Goal: Task Accomplishment & Management: Manage account settings

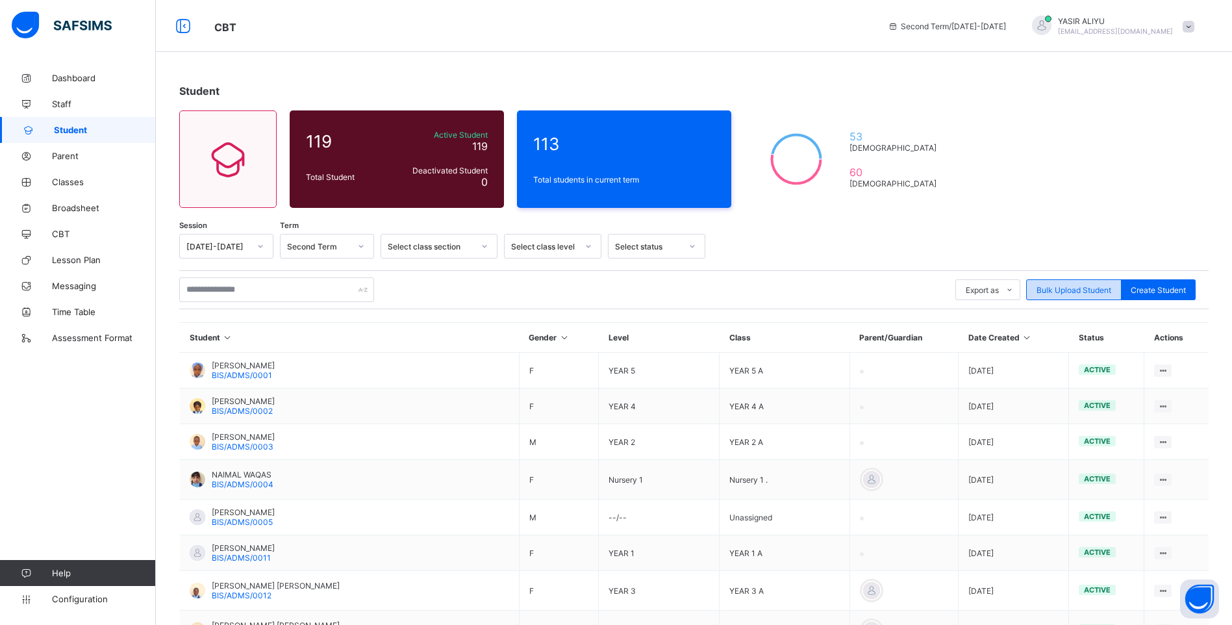
click at [1097, 293] on span "Bulk Upload Student" at bounding box center [1074, 290] width 75 height 10
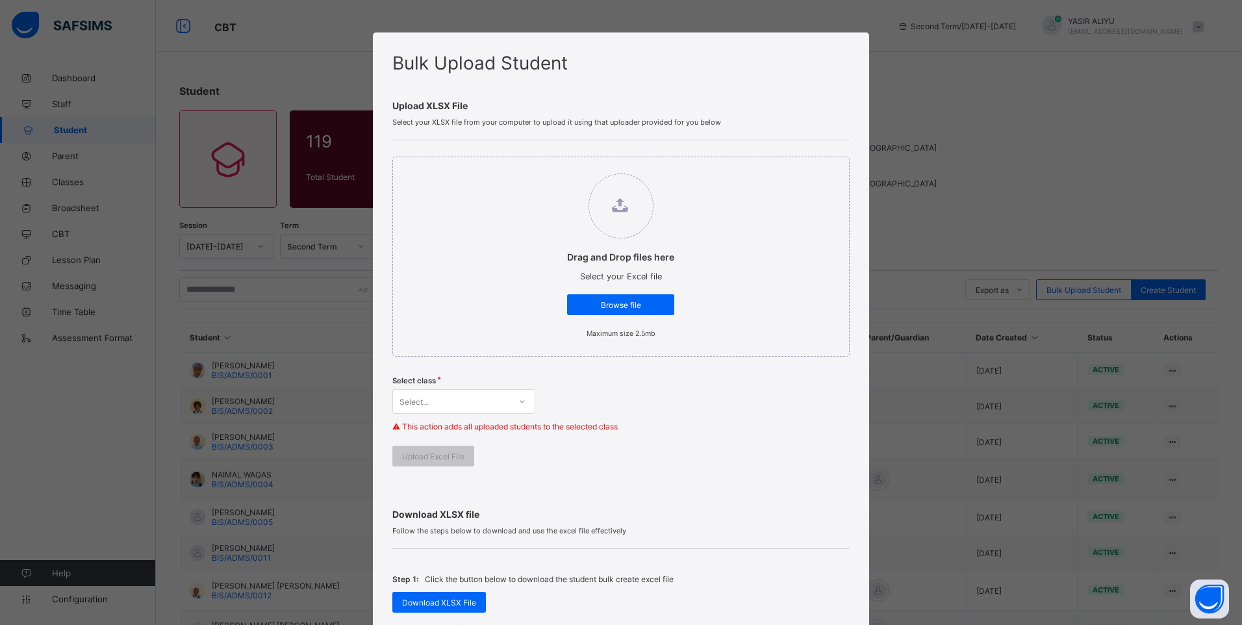
click at [1093, 178] on div "Bulk Upload Student Upload XLSX File Select your XLSX file from your computer t…" at bounding box center [621, 312] width 1242 height 625
click at [1064, 136] on div "Bulk Upload Student Upload XLSX File Select your XLSX file from your computer t…" at bounding box center [621, 312] width 1242 height 625
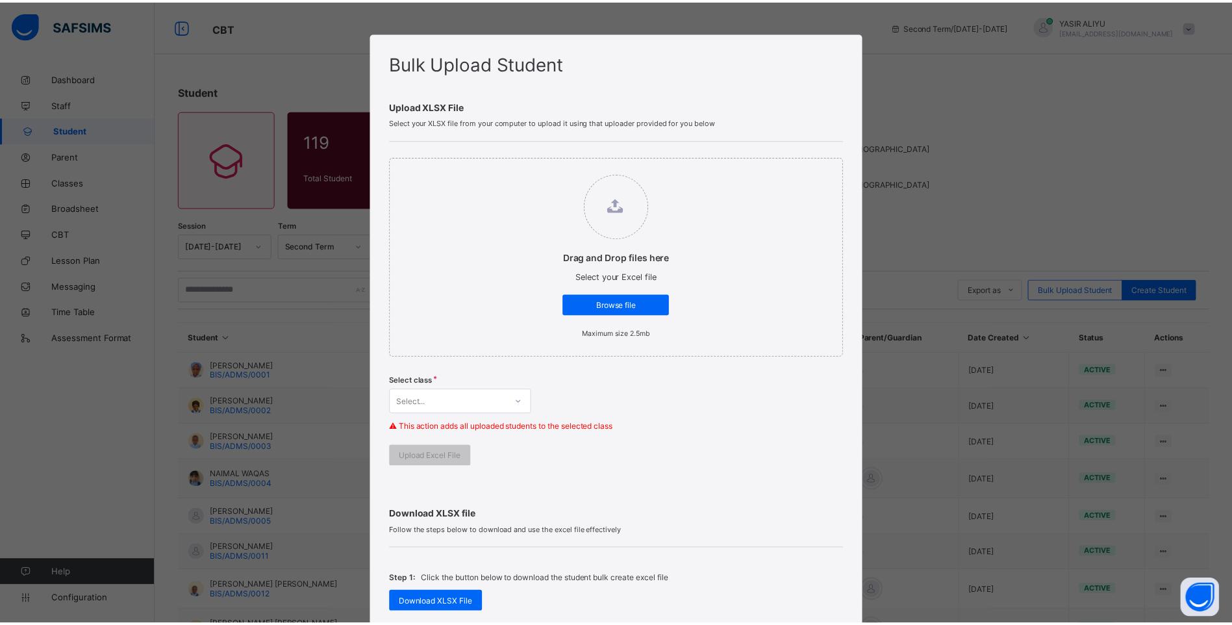
scroll to position [195, 0]
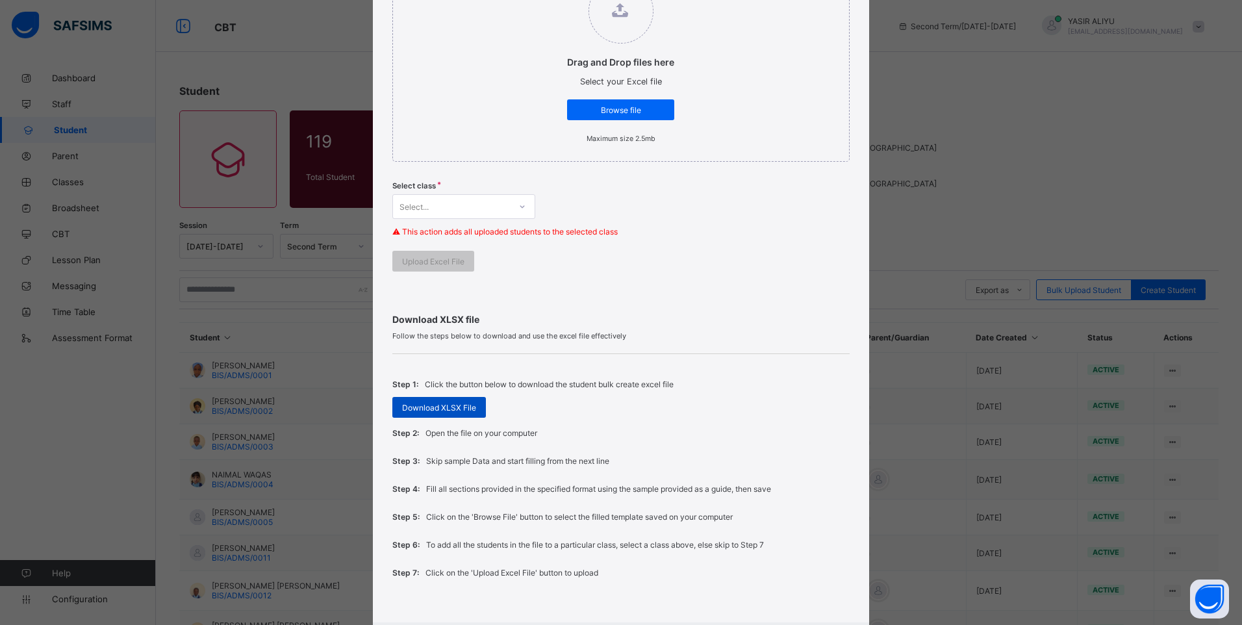
click at [440, 408] on span "Download XLSX File" at bounding box center [439, 408] width 74 height 10
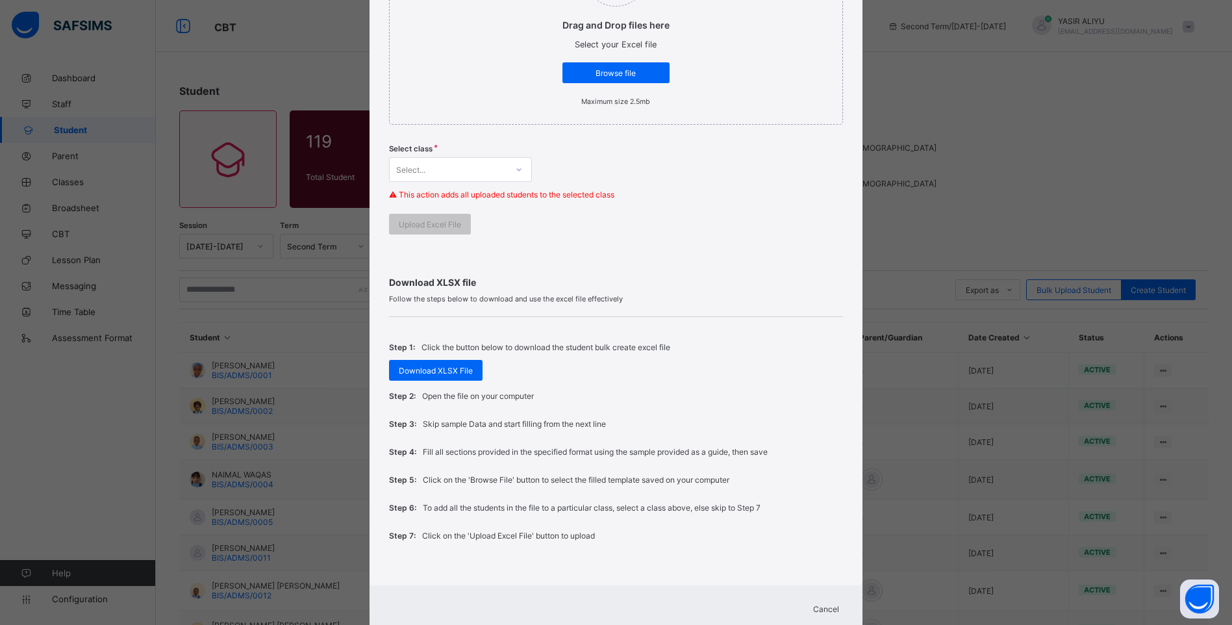
scroll to position [271, 0]
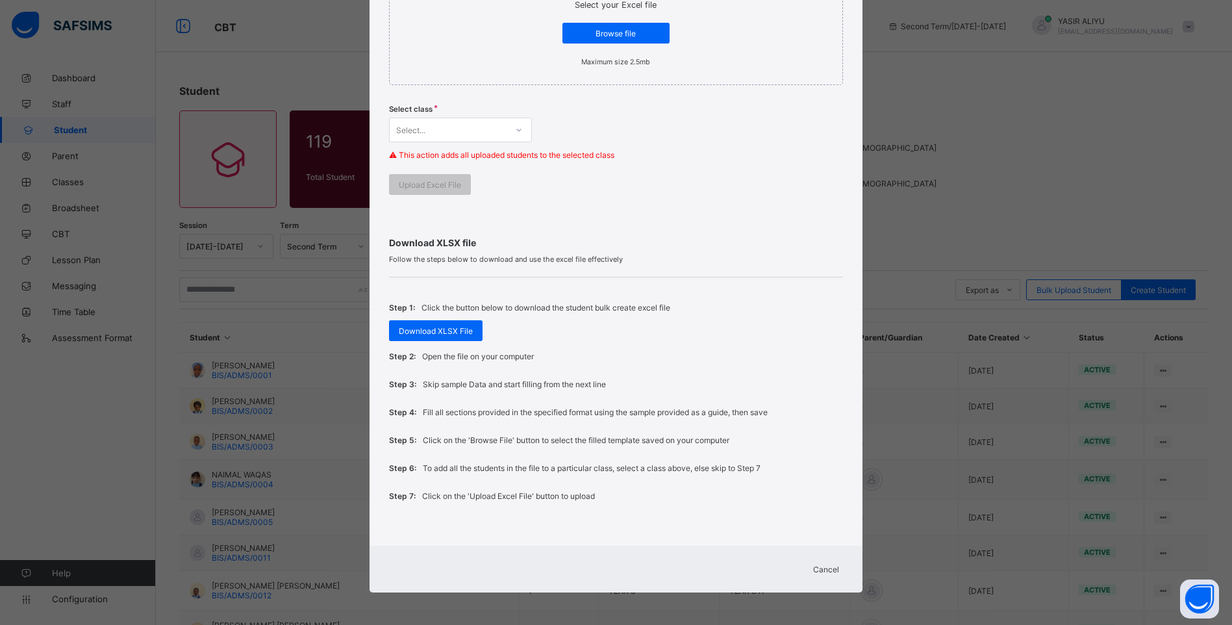
click at [831, 573] on span "Cancel" at bounding box center [826, 569] width 26 height 10
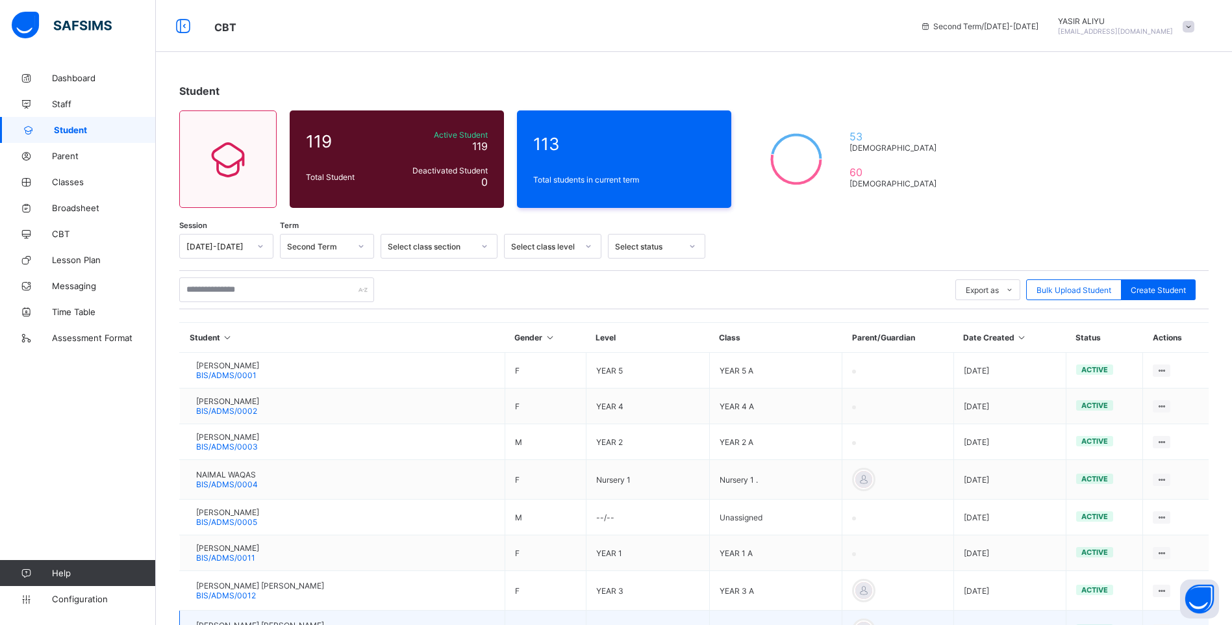
scroll to position [182, 0]
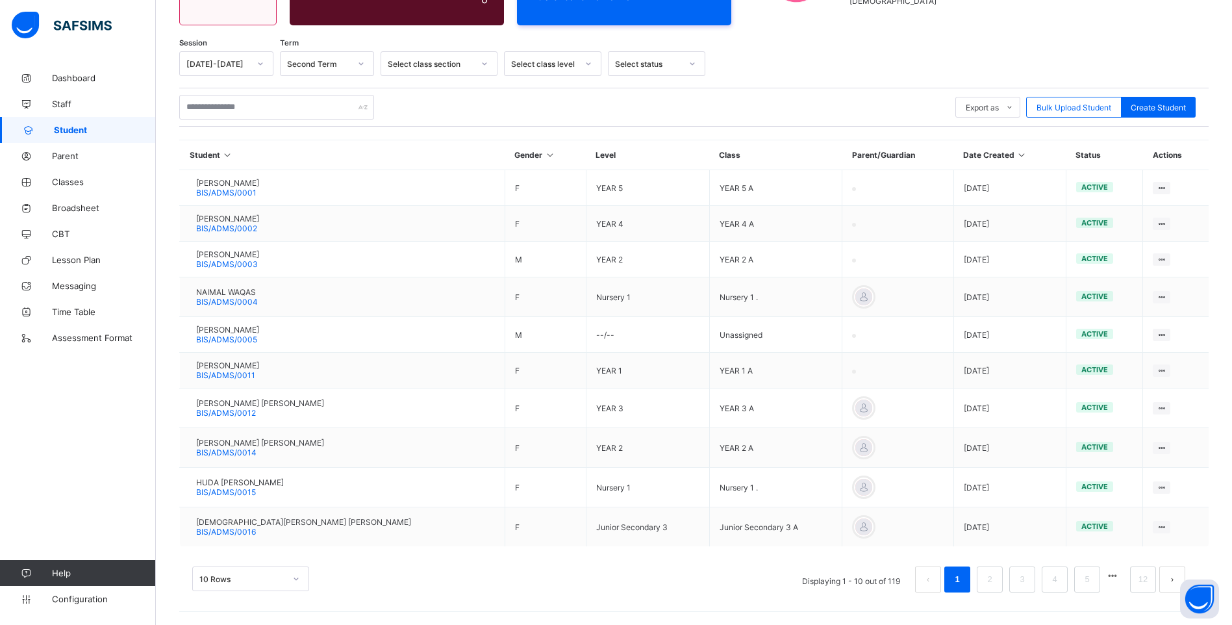
click at [1176, 575] on button "next page" at bounding box center [1172, 579] width 26 height 26
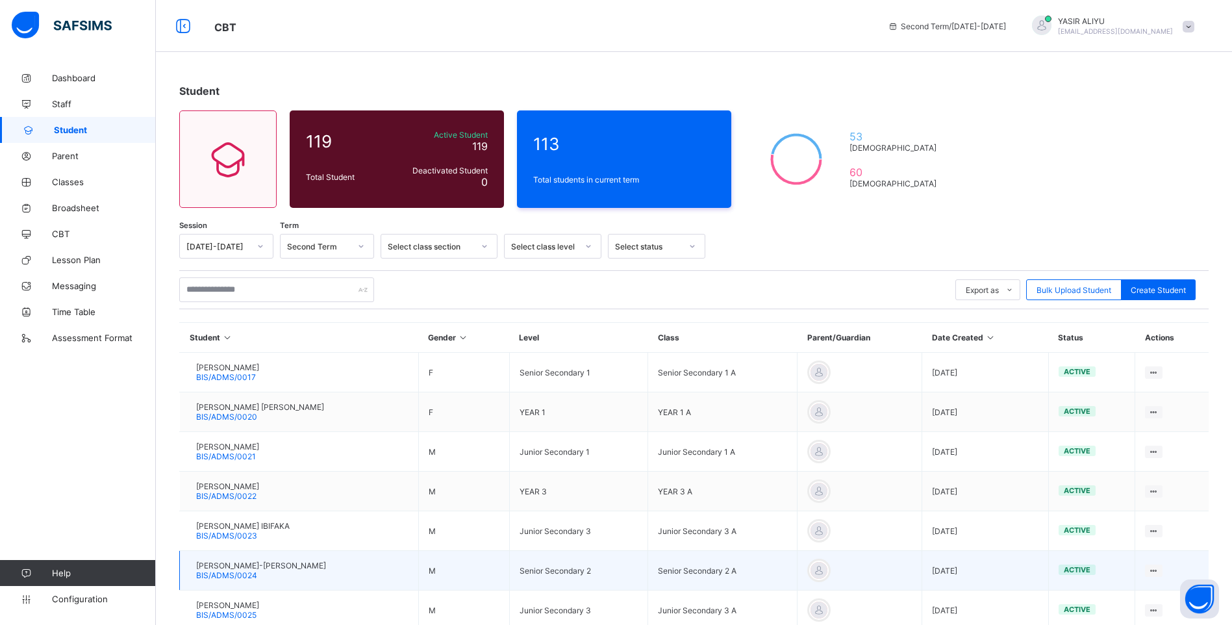
scroll to position [202, 0]
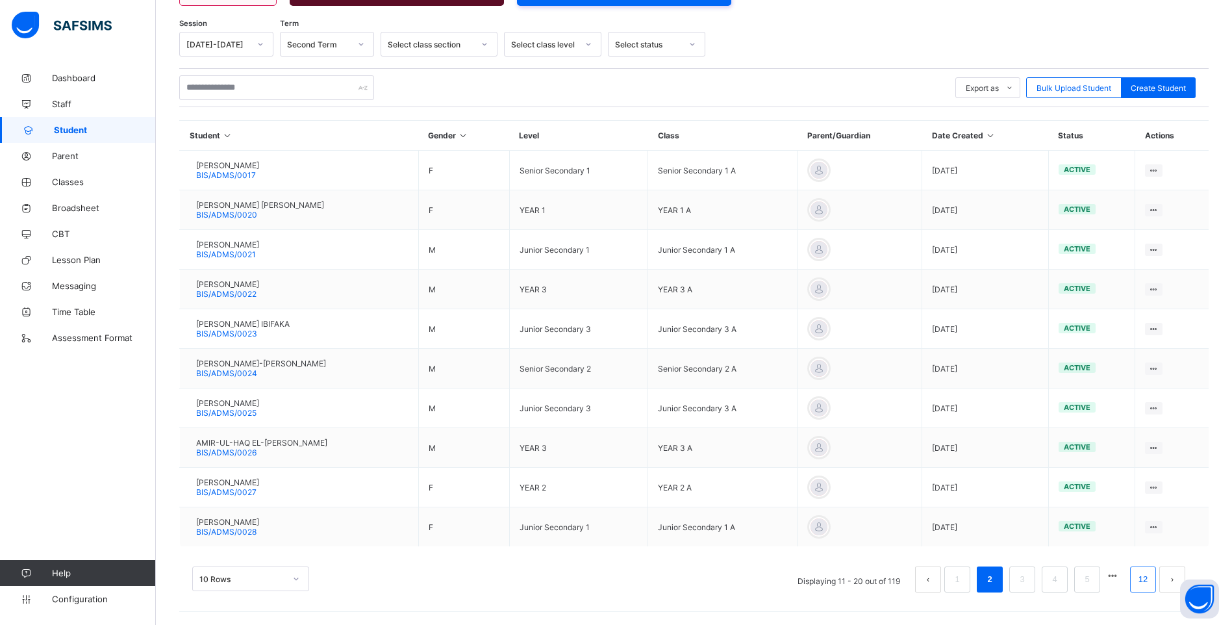
click at [1140, 575] on li "12" at bounding box center [1143, 579] width 26 height 26
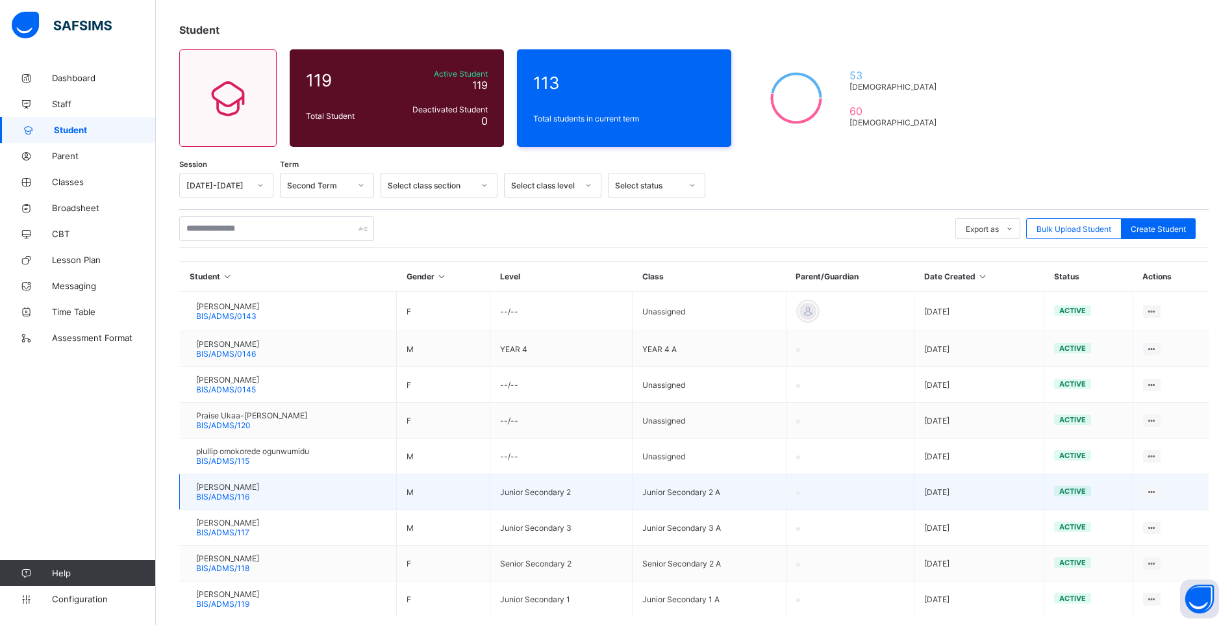
scroll to position [131, 0]
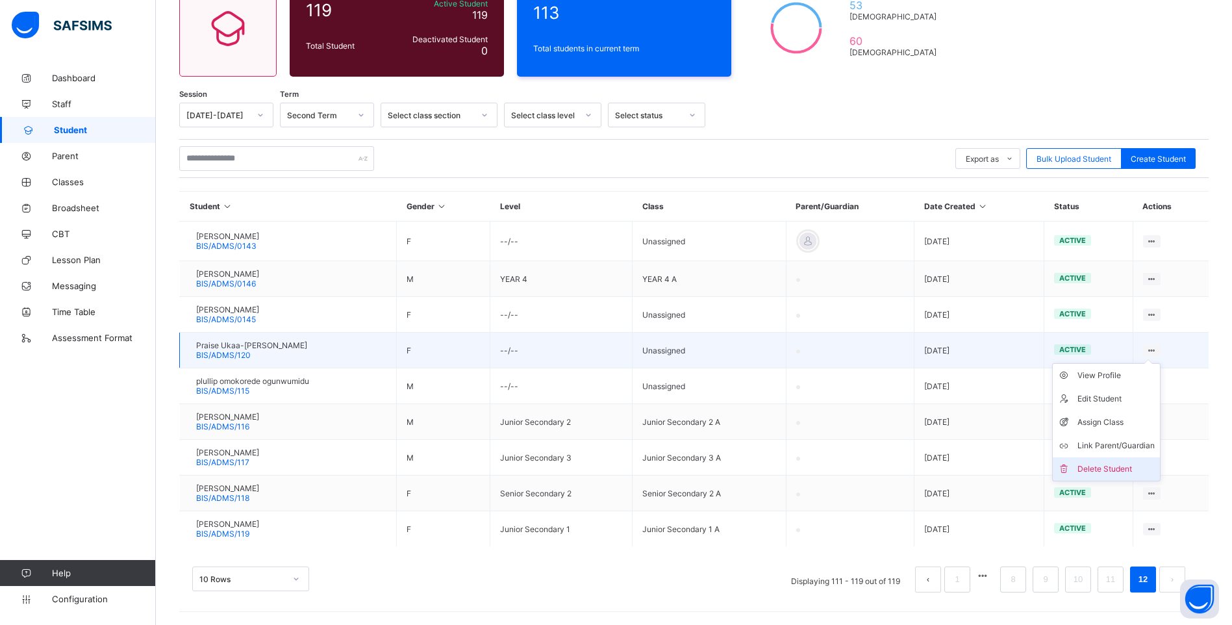
click at [1128, 463] on div "Delete Student" at bounding box center [1115, 468] width 77 height 13
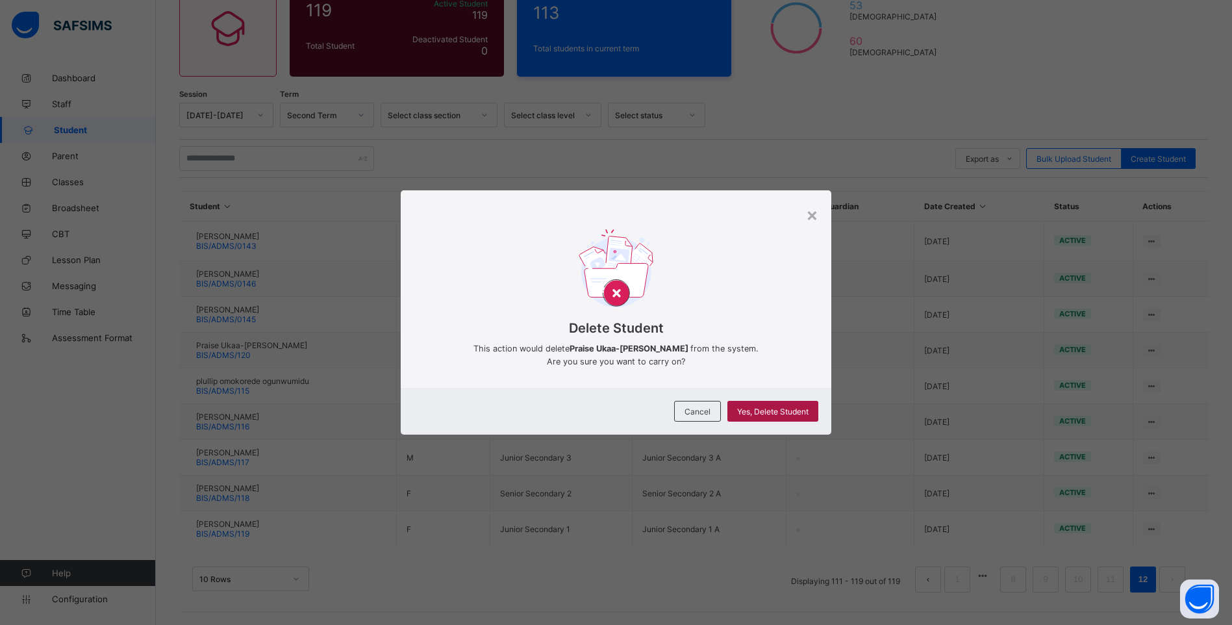
click at [774, 413] on span "Yes, Delete Student" at bounding box center [772, 412] width 71 height 10
click at [778, 409] on span "Yes, Delete Student" at bounding box center [772, 412] width 71 height 10
click at [242, 420] on div "× Delete Student This action would delete Praise Ukaa-Ikuan Chivirter from the …" at bounding box center [616, 312] width 1232 height 625
click at [701, 411] on span "Cancel" at bounding box center [698, 412] width 26 height 10
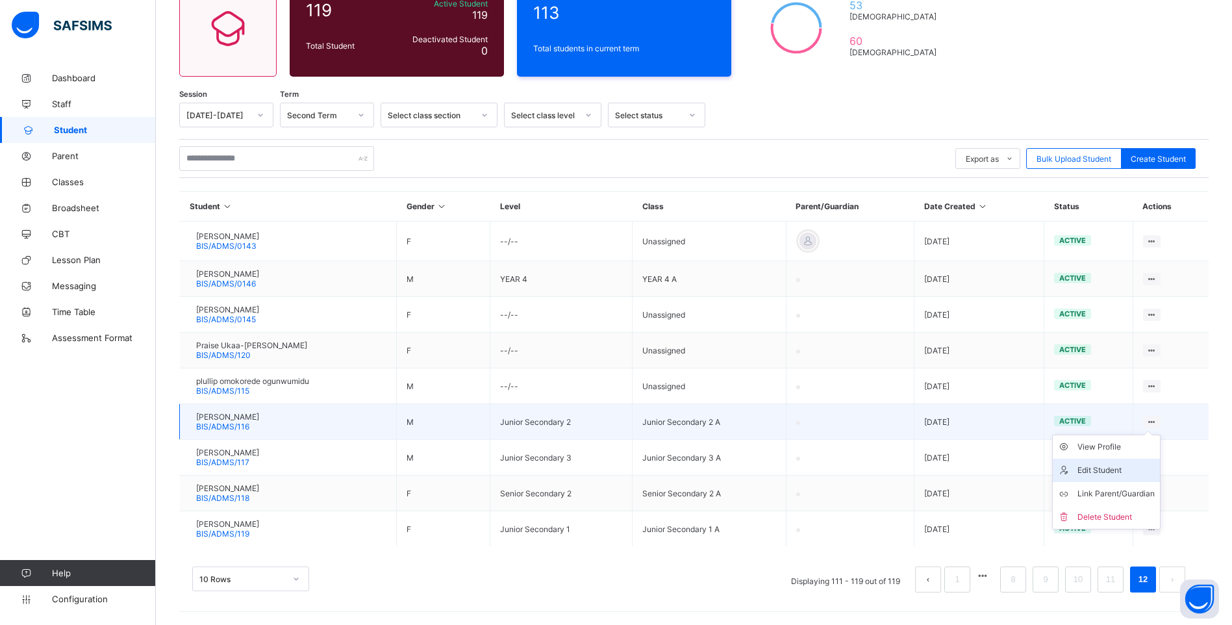
click at [1126, 468] on div "Edit Student" at bounding box center [1115, 470] width 77 height 13
select select "**"
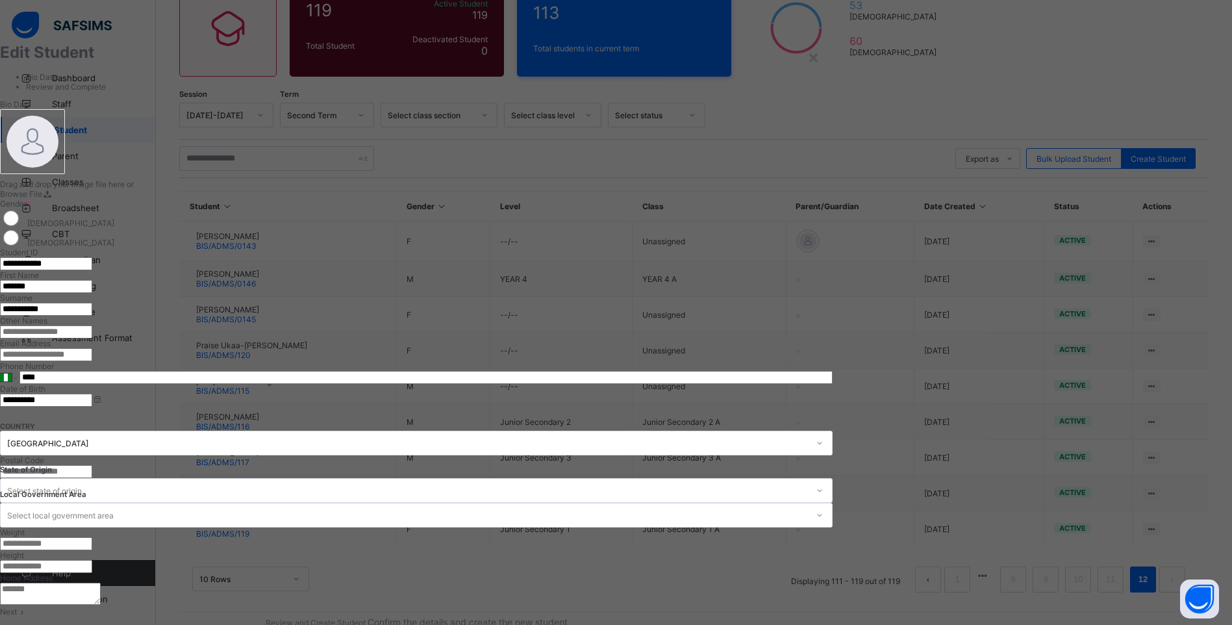
click at [92, 257] on input "**********" at bounding box center [46, 263] width 92 height 13
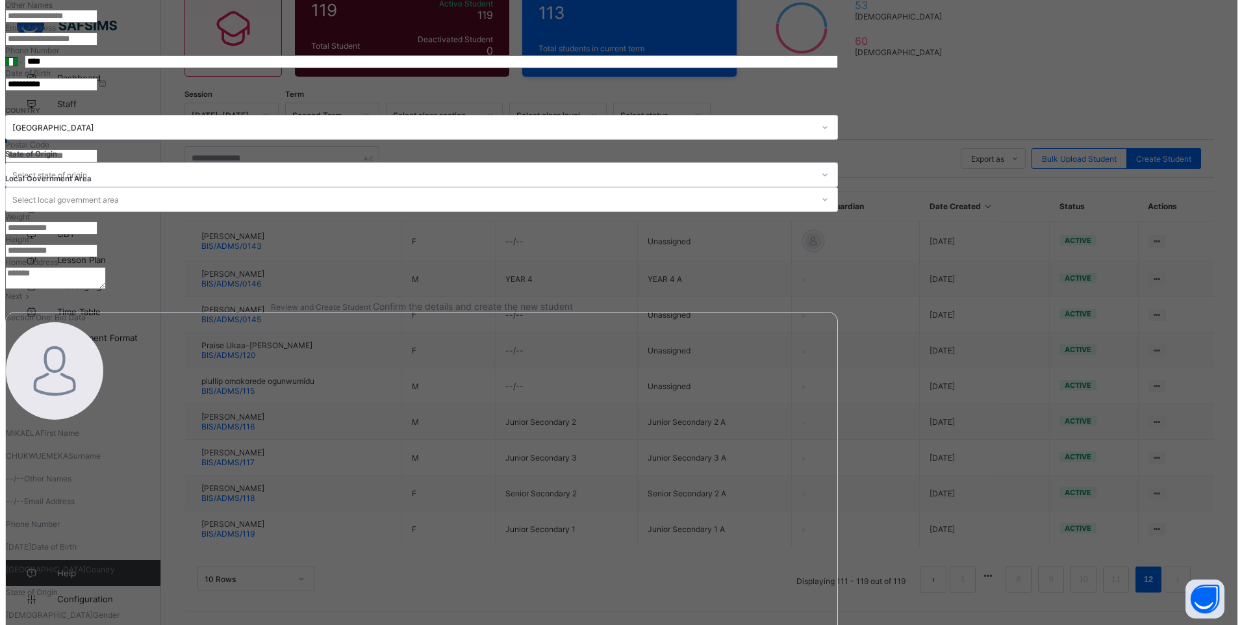
scroll to position [355, 0]
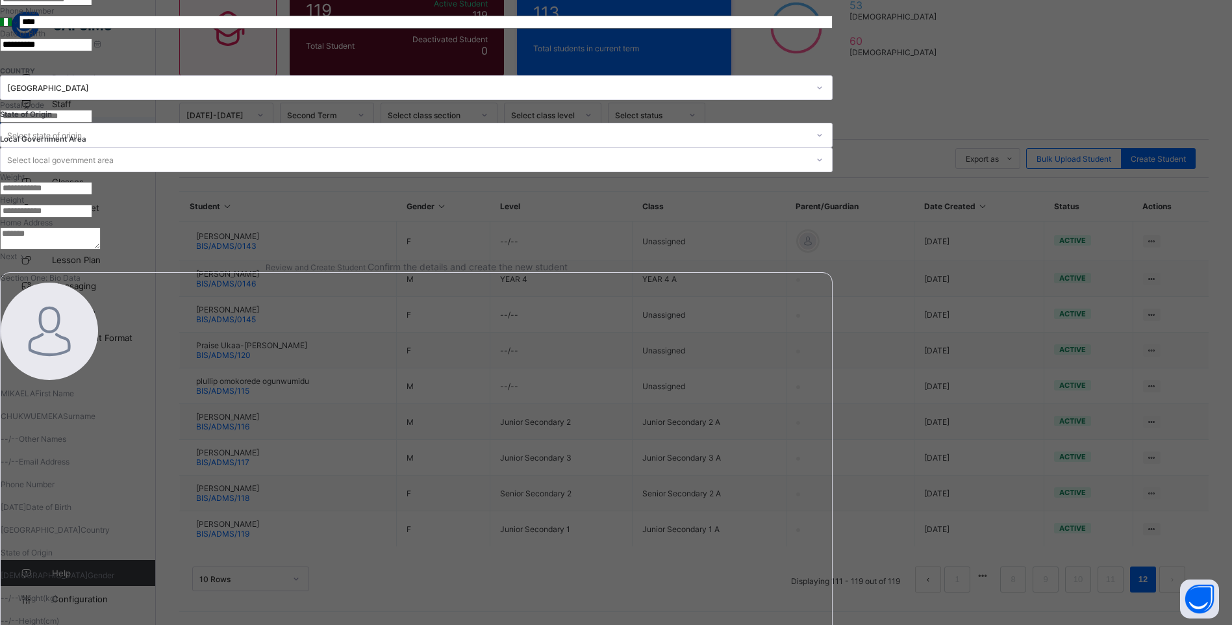
type input "**********"
click at [28, 261] on icon at bounding box center [22, 256] width 11 height 10
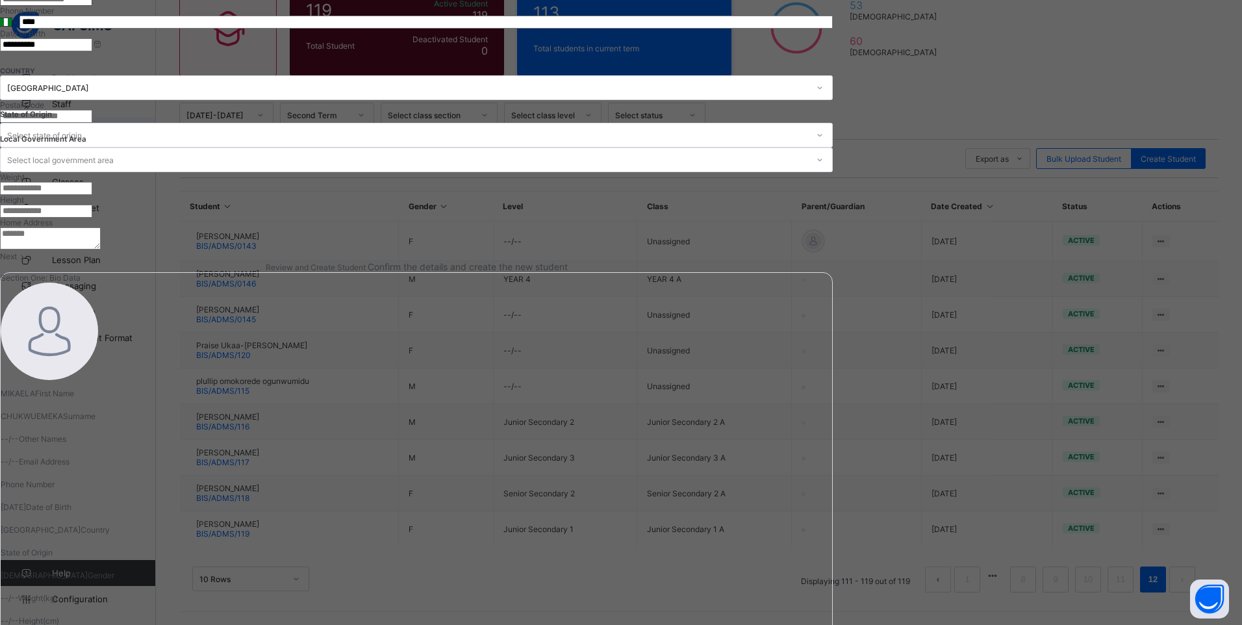
scroll to position [46, 0]
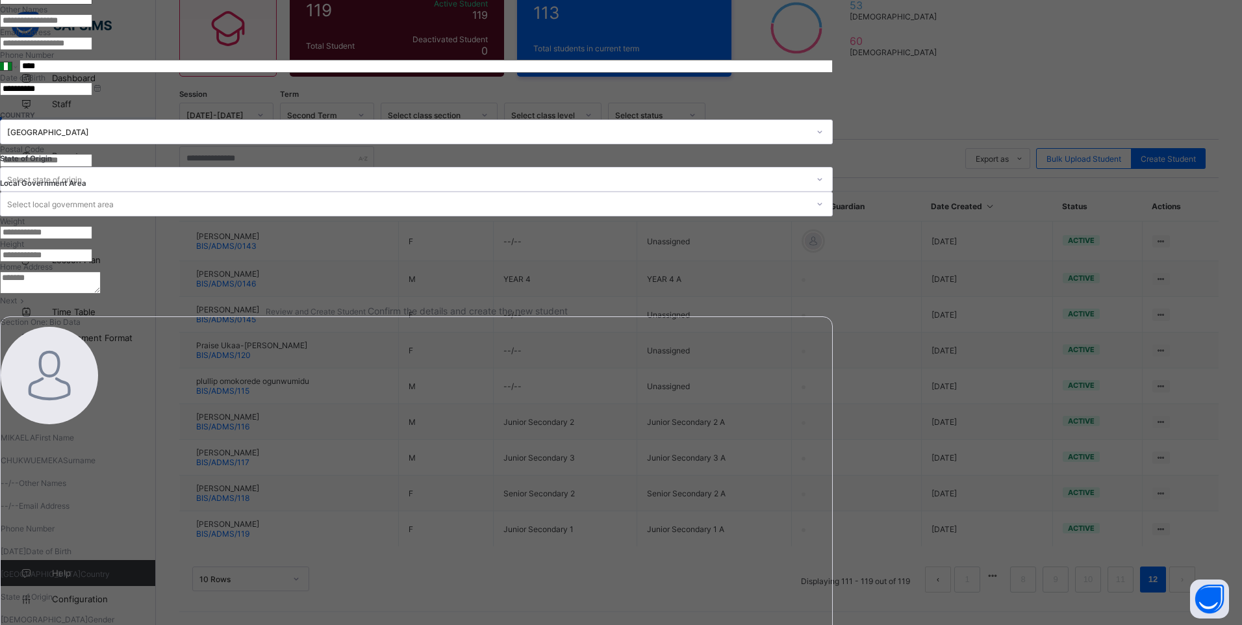
scroll to position [355, 0]
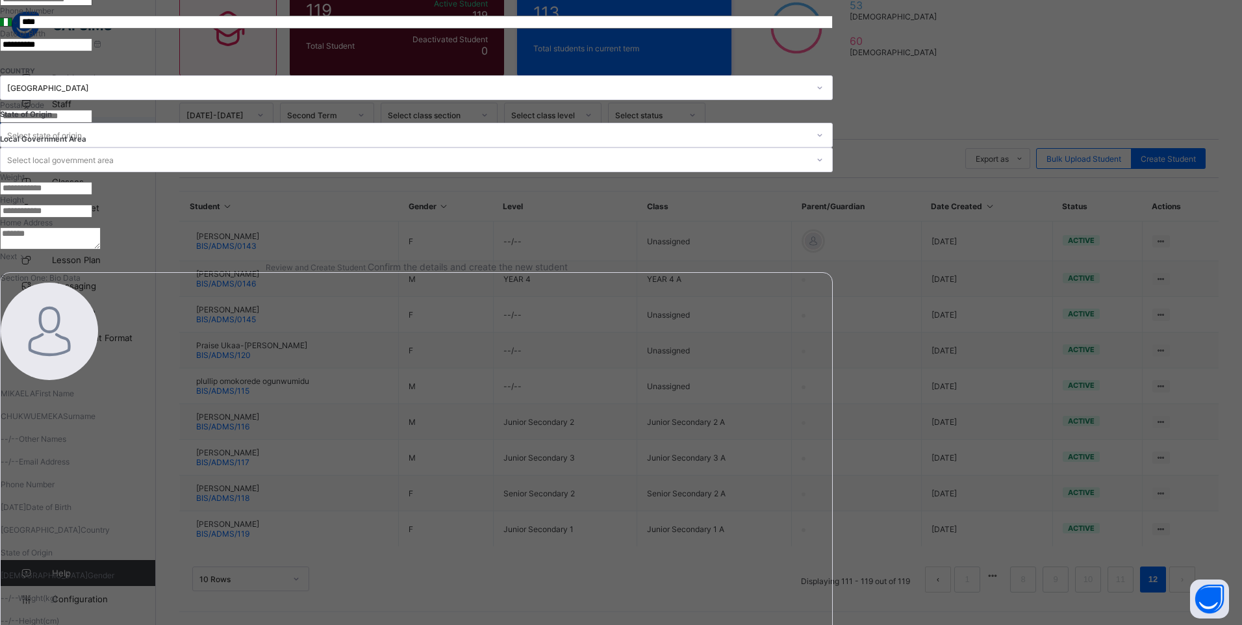
click at [833, 261] on div "Next" at bounding box center [416, 256] width 833 height 10
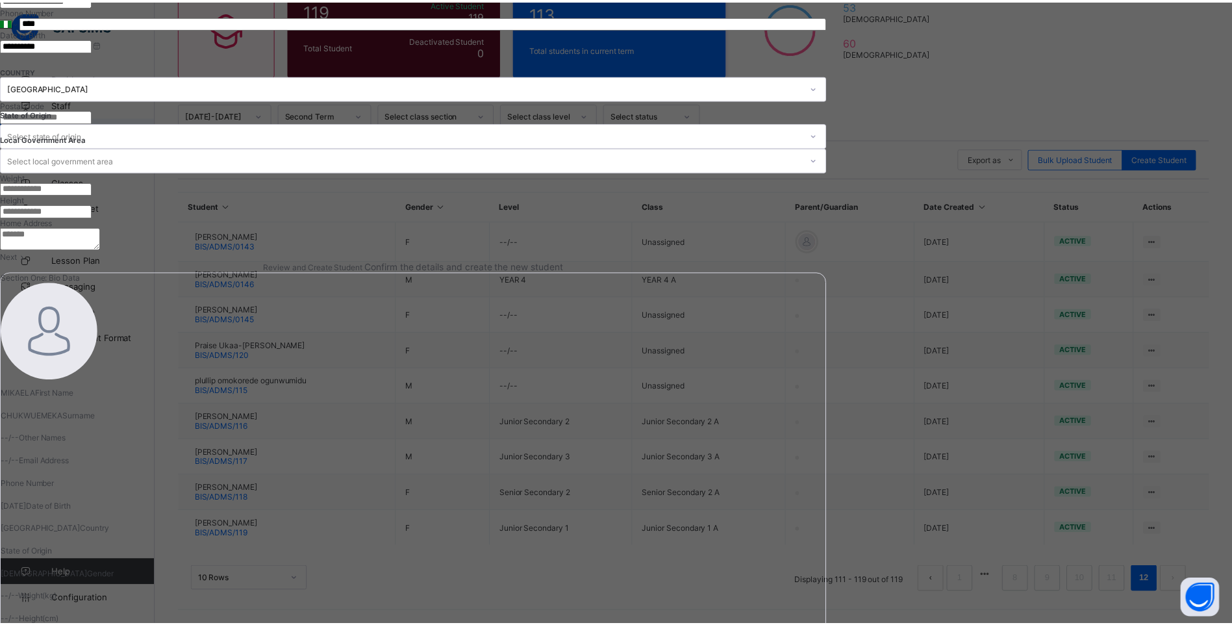
scroll to position [46, 0]
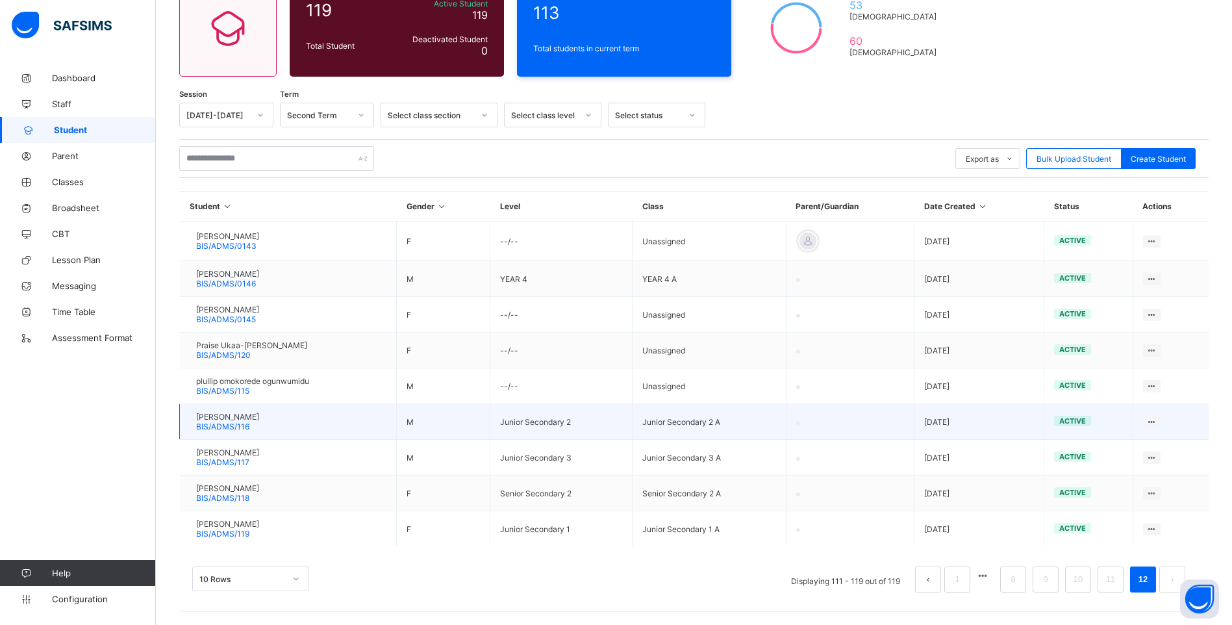
click at [233, 417] on span "[PERSON_NAME]" at bounding box center [227, 417] width 63 height 10
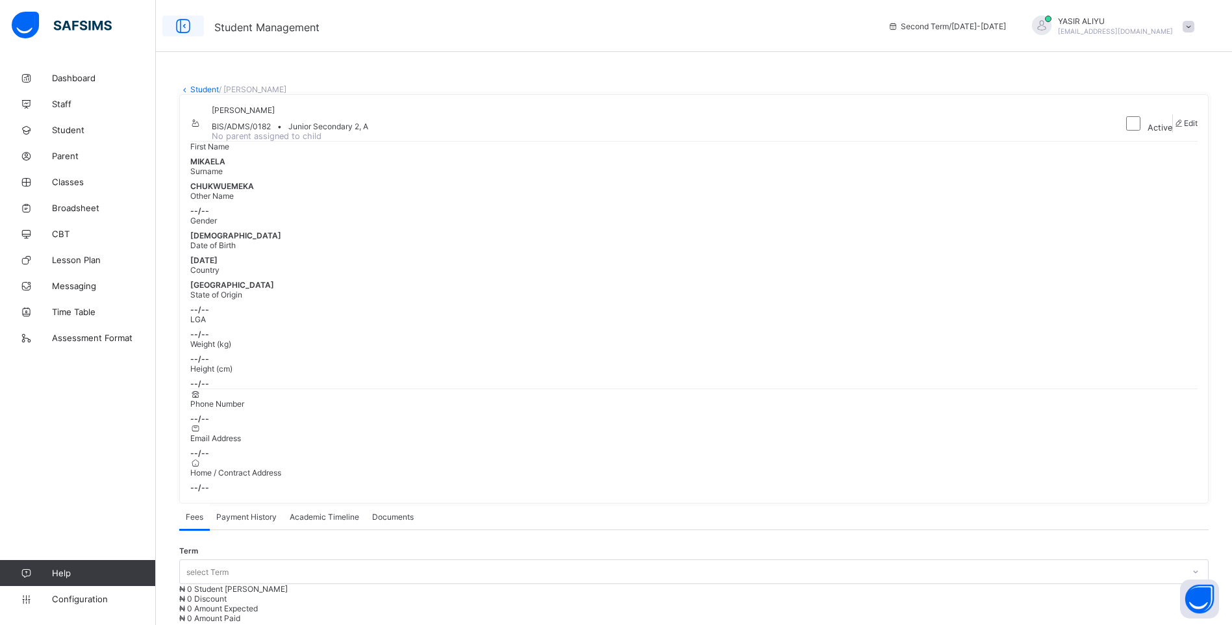
click at [186, 25] on icon at bounding box center [183, 26] width 22 height 19
